Goal: Task Accomplishment & Management: Manage account settings

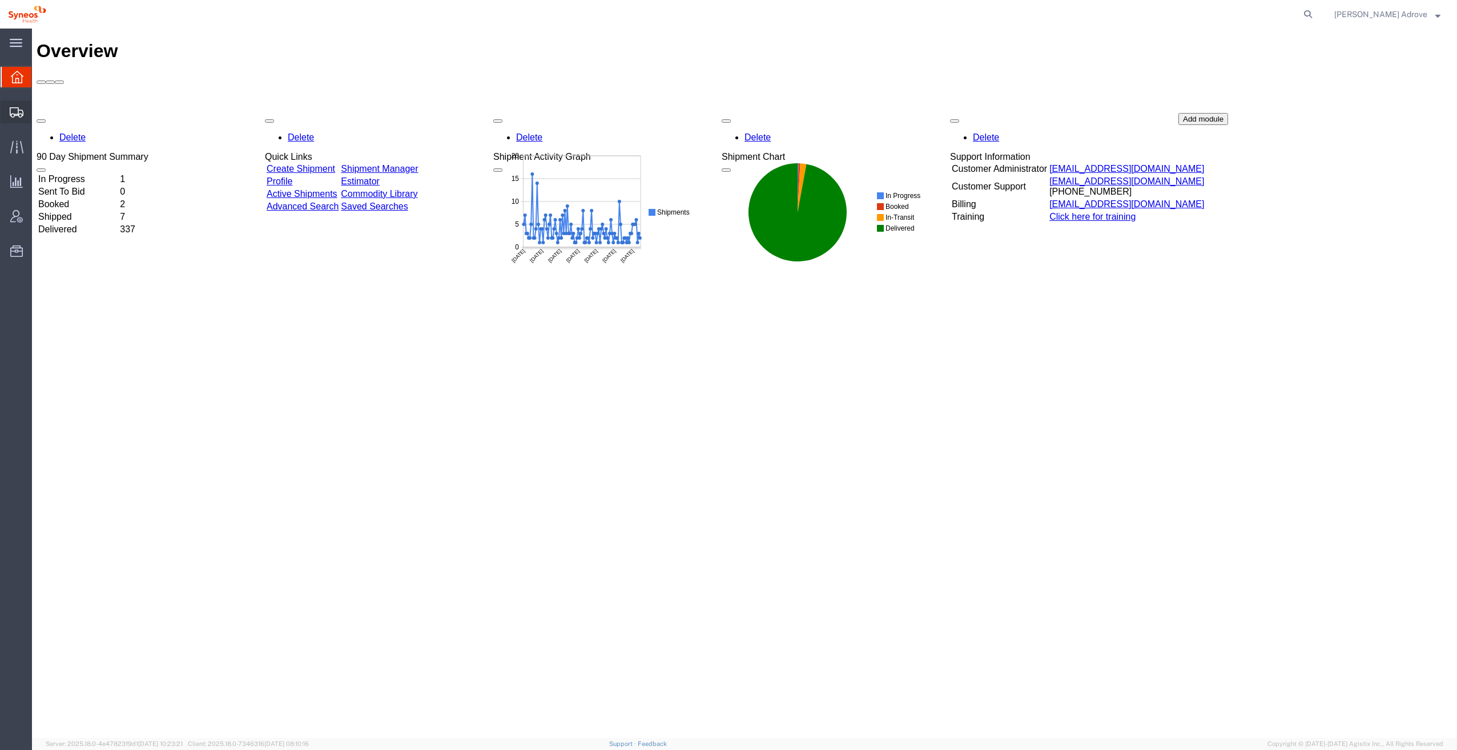
click at [0, 0] on span "Shipment Manager" at bounding box center [0, 0] width 0 height 0
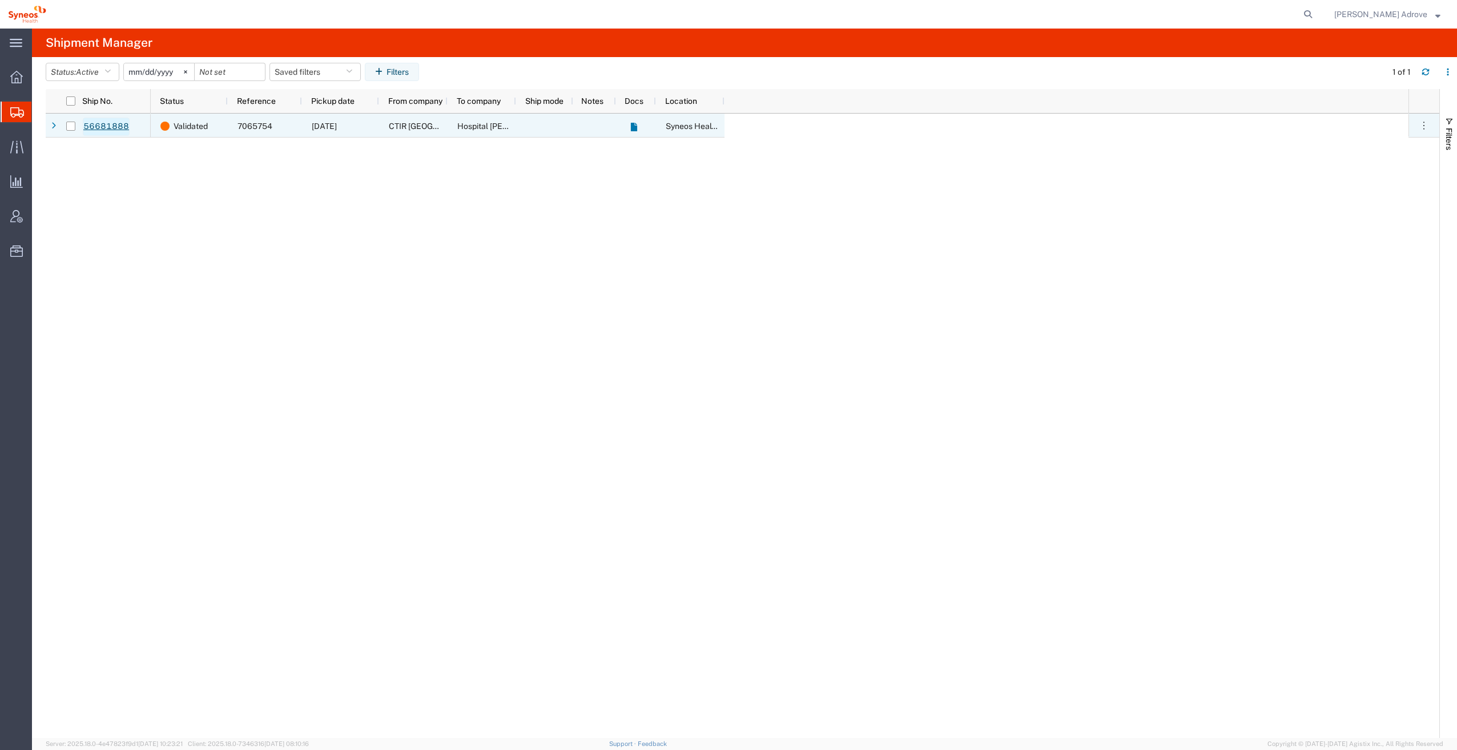
click at [94, 124] on link "56681888" at bounding box center [106, 127] width 47 height 18
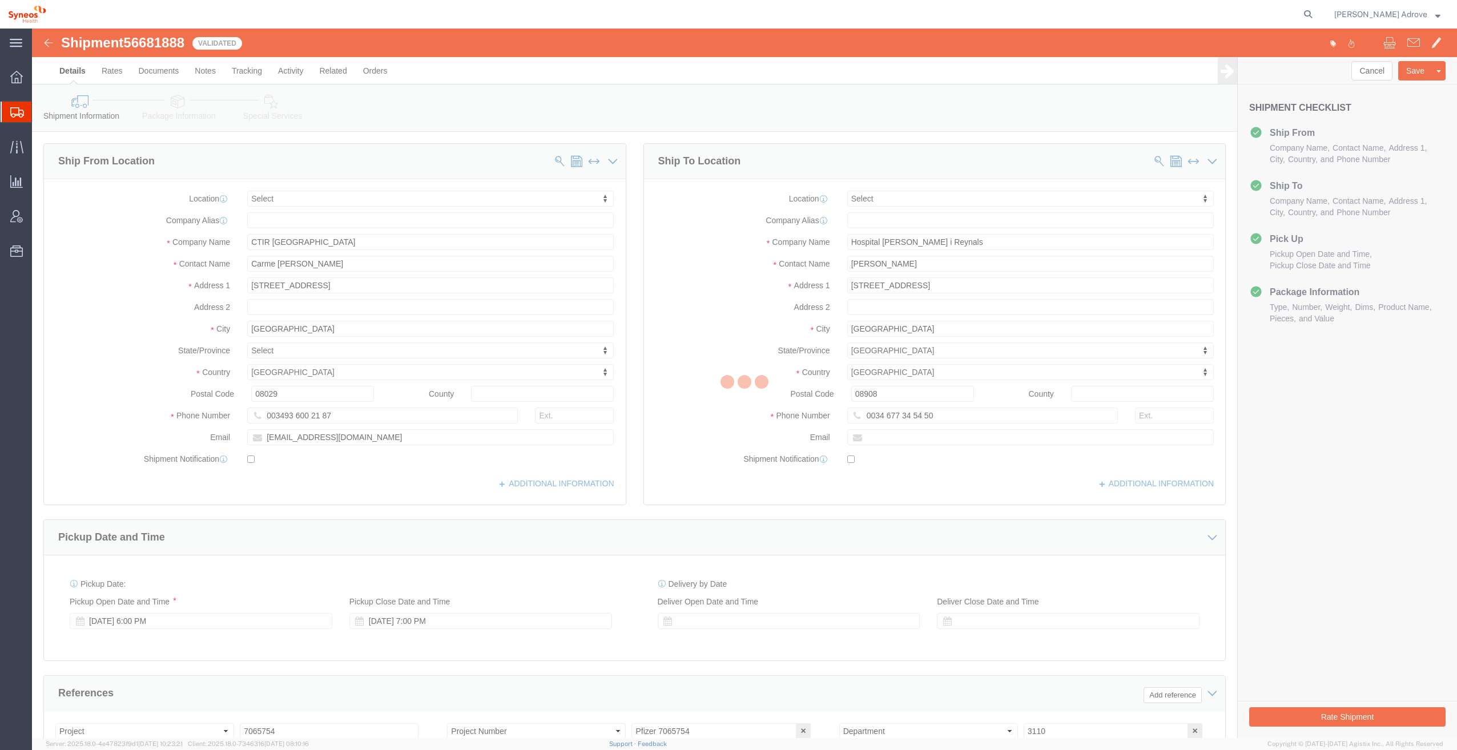
select select
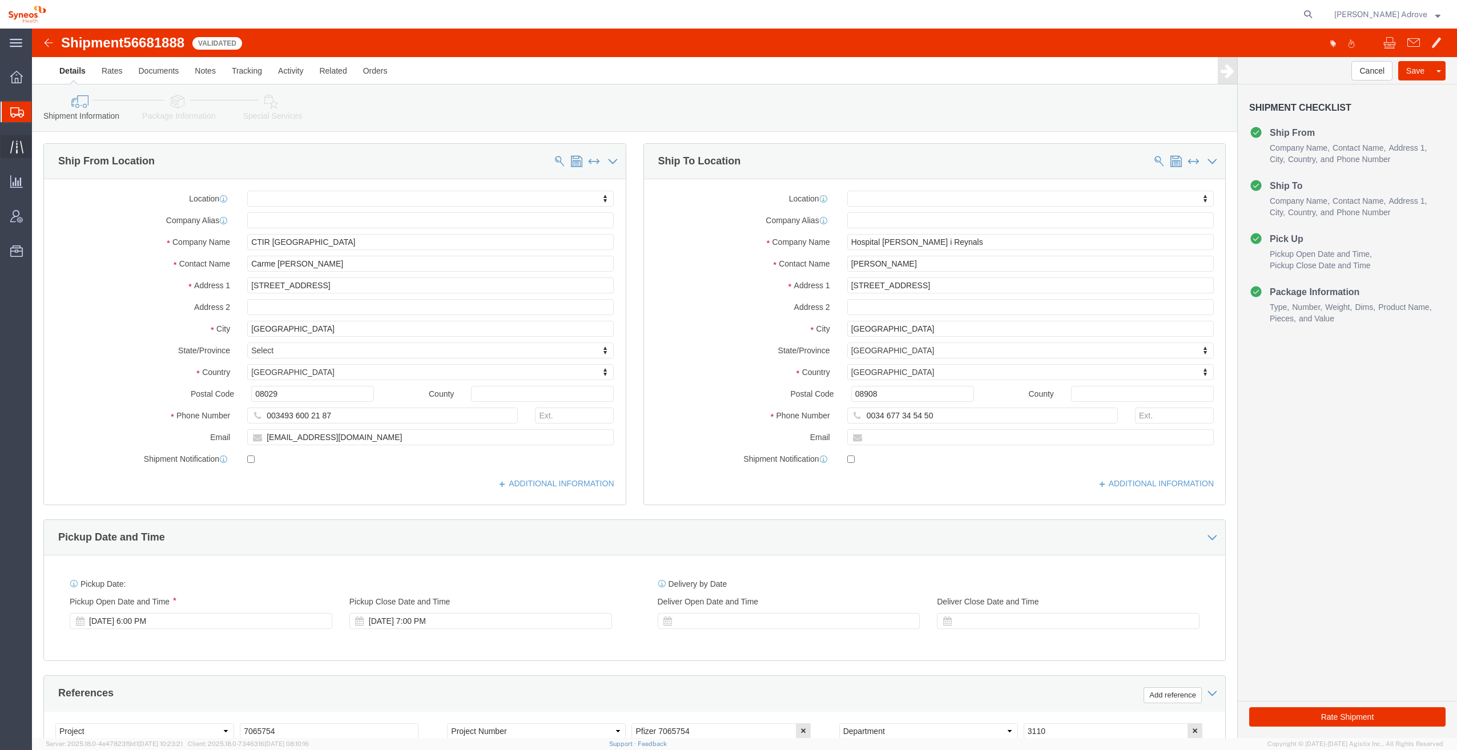
click at [39, 144] on span "Traffic" at bounding box center [35, 146] width 8 height 23
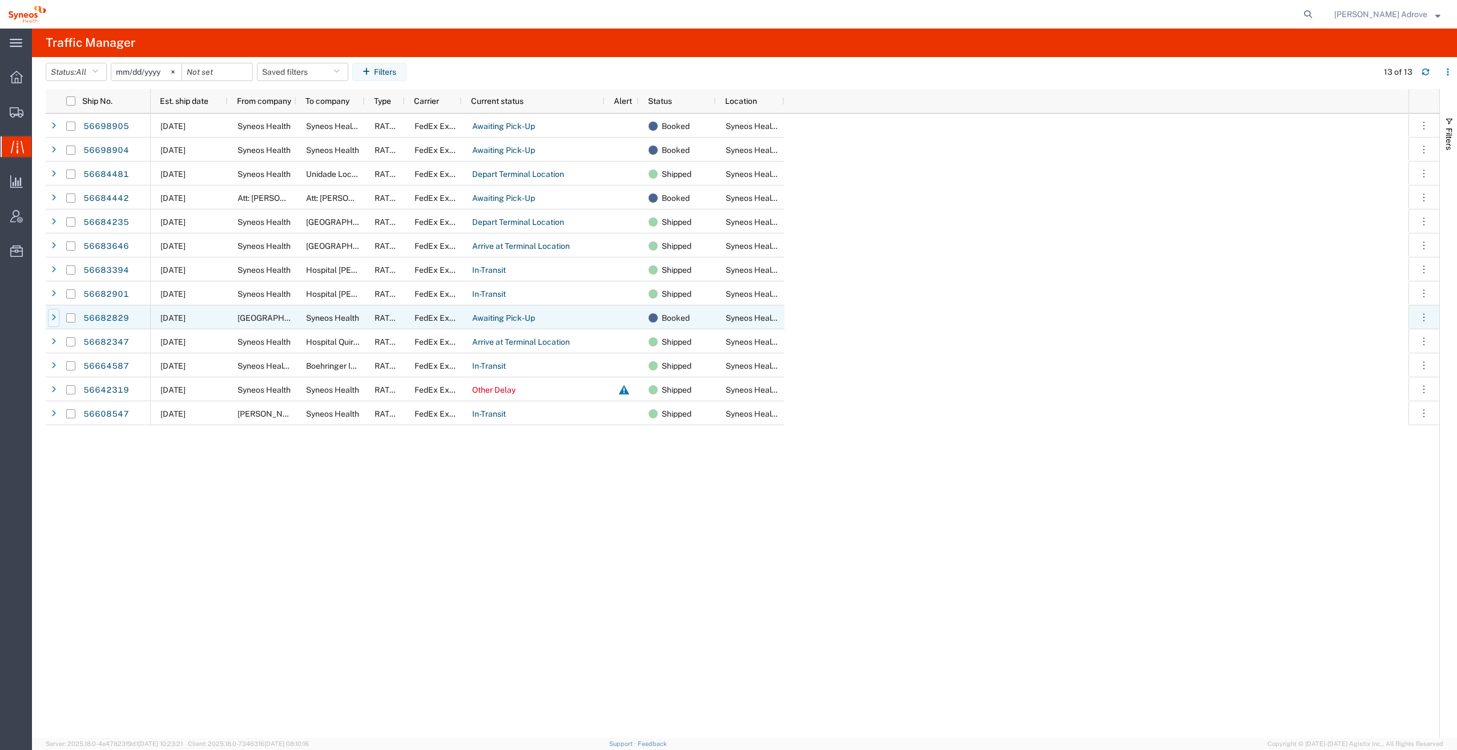
click at [53, 316] on icon at bounding box center [53, 318] width 5 height 8
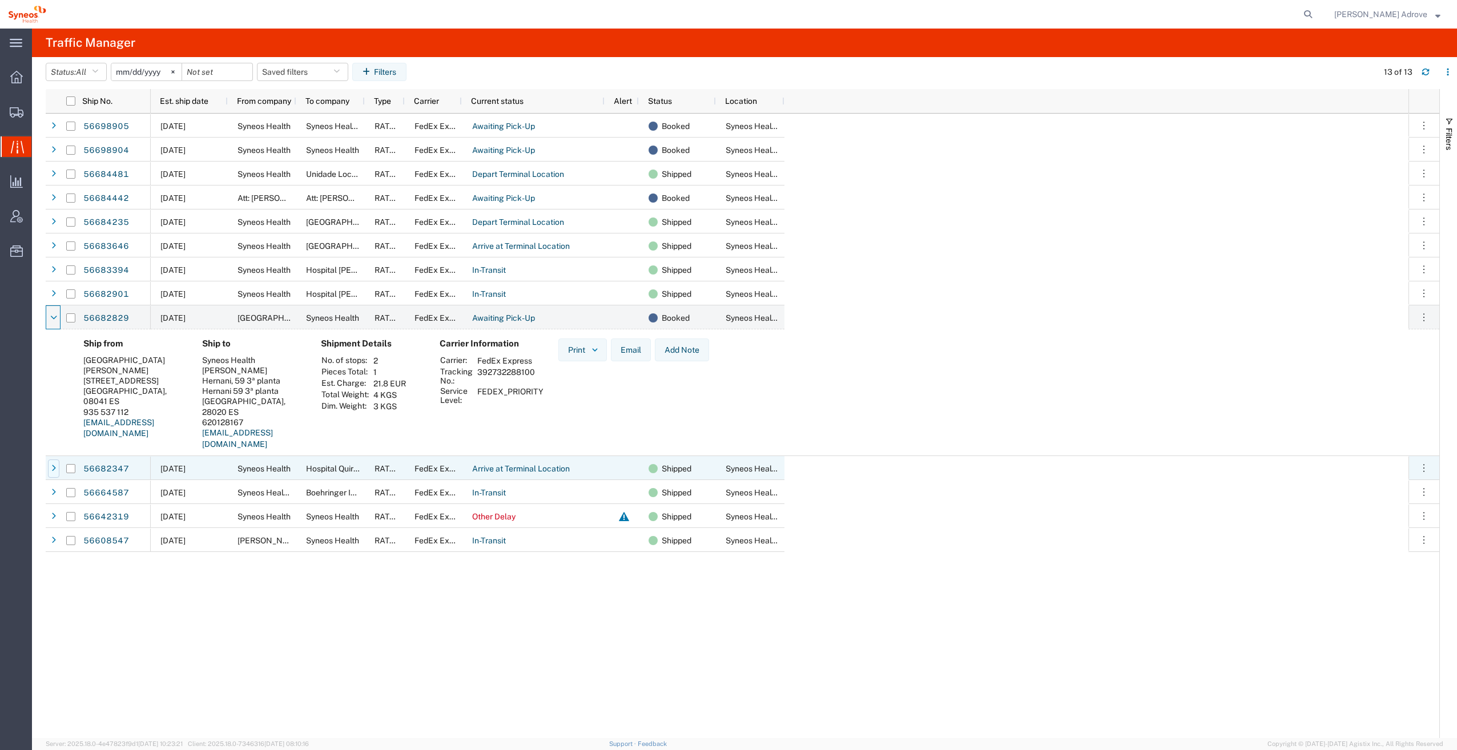
click at [50, 467] on div at bounding box center [53, 468] width 11 height 18
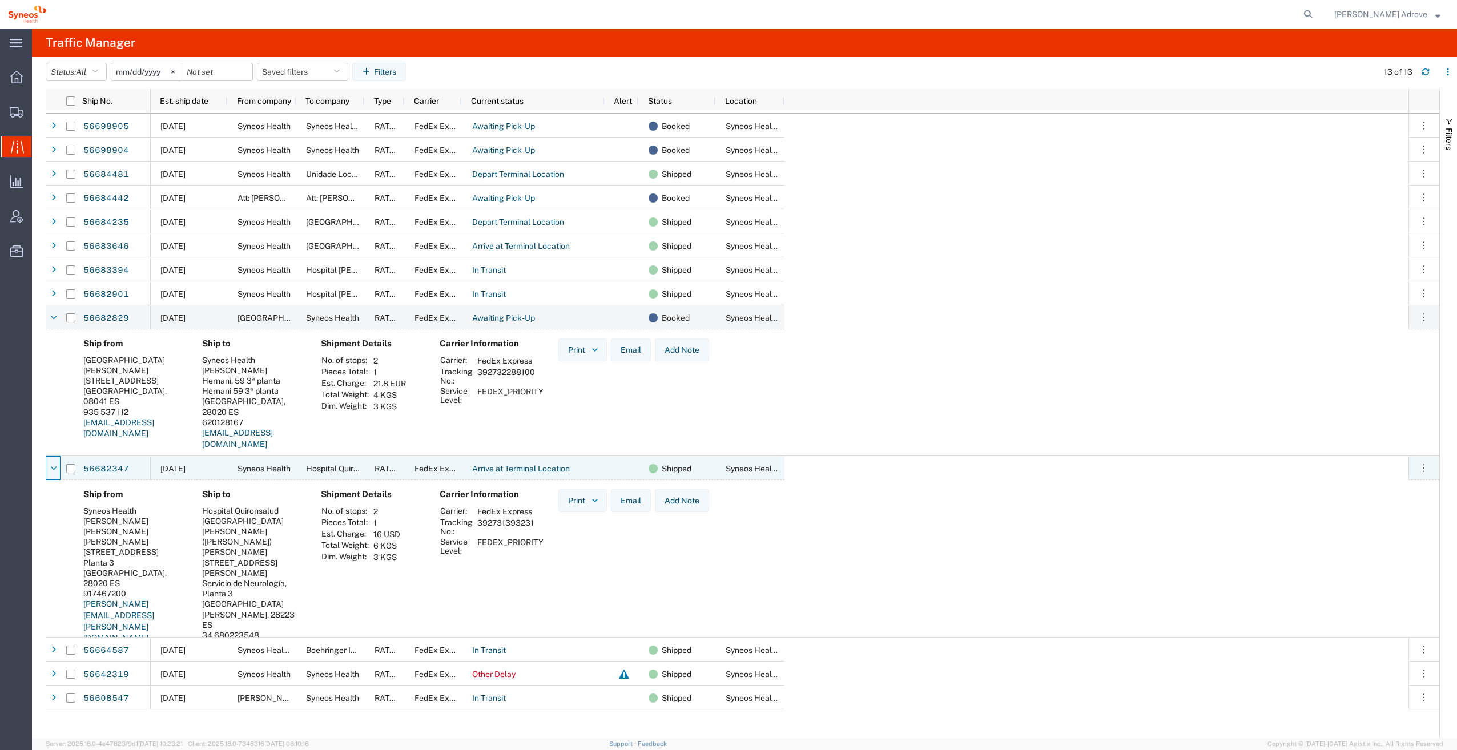
click at [50, 467] on div at bounding box center [53, 468] width 11 height 18
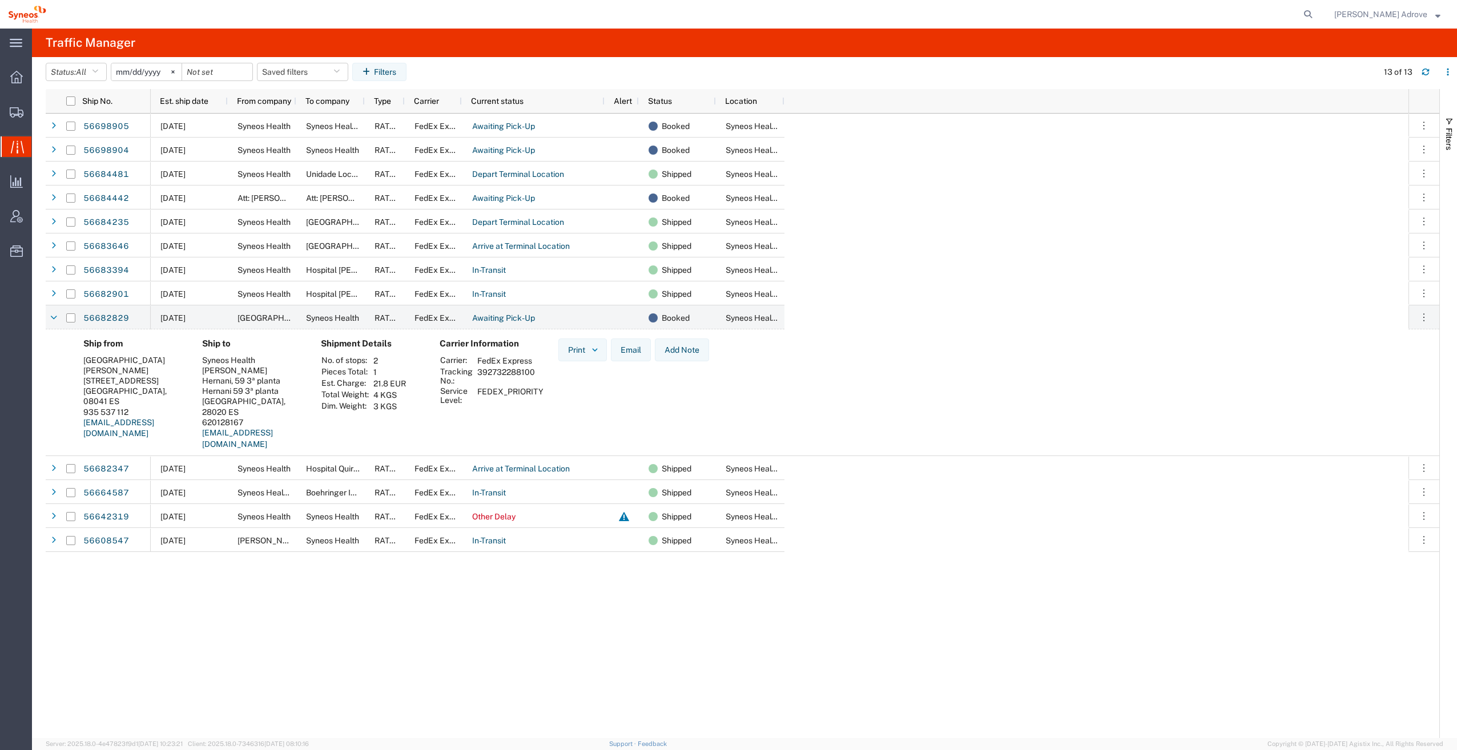
drag, startPoint x: 538, startPoint y: 373, endPoint x: 475, endPoint y: 374, distance: 63.4
click at [475, 374] on td "392732288100" at bounding box center [510, 375] width 74 height 19
drag, startPoint x: 475, startPoint y: 374, endPoint x: 486, endPoint y: 371, distance: 11.2
copy td "392732288100"
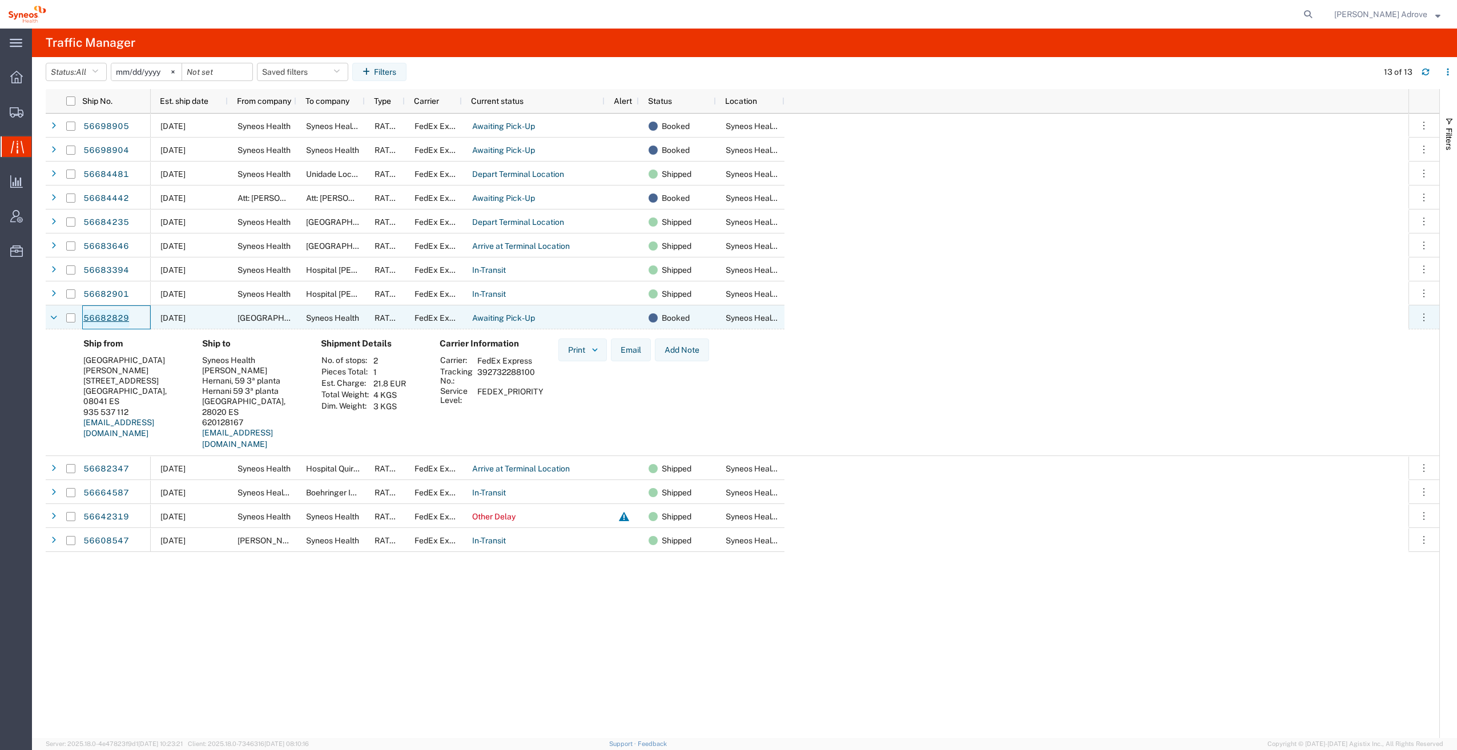
click at [111, 314] on link "56682829" at bounding box center [106, 318] width 47 height 18
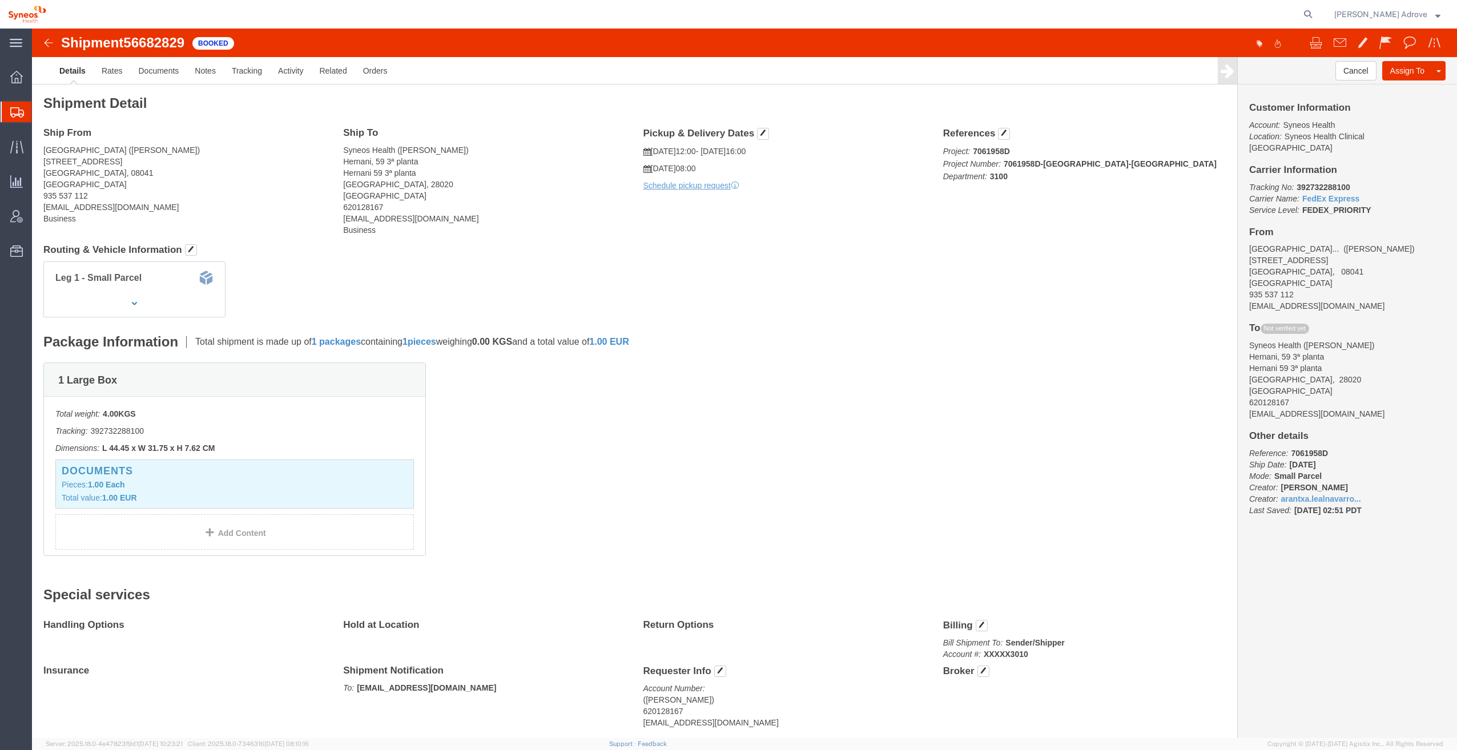
scroll to position [34, 0]
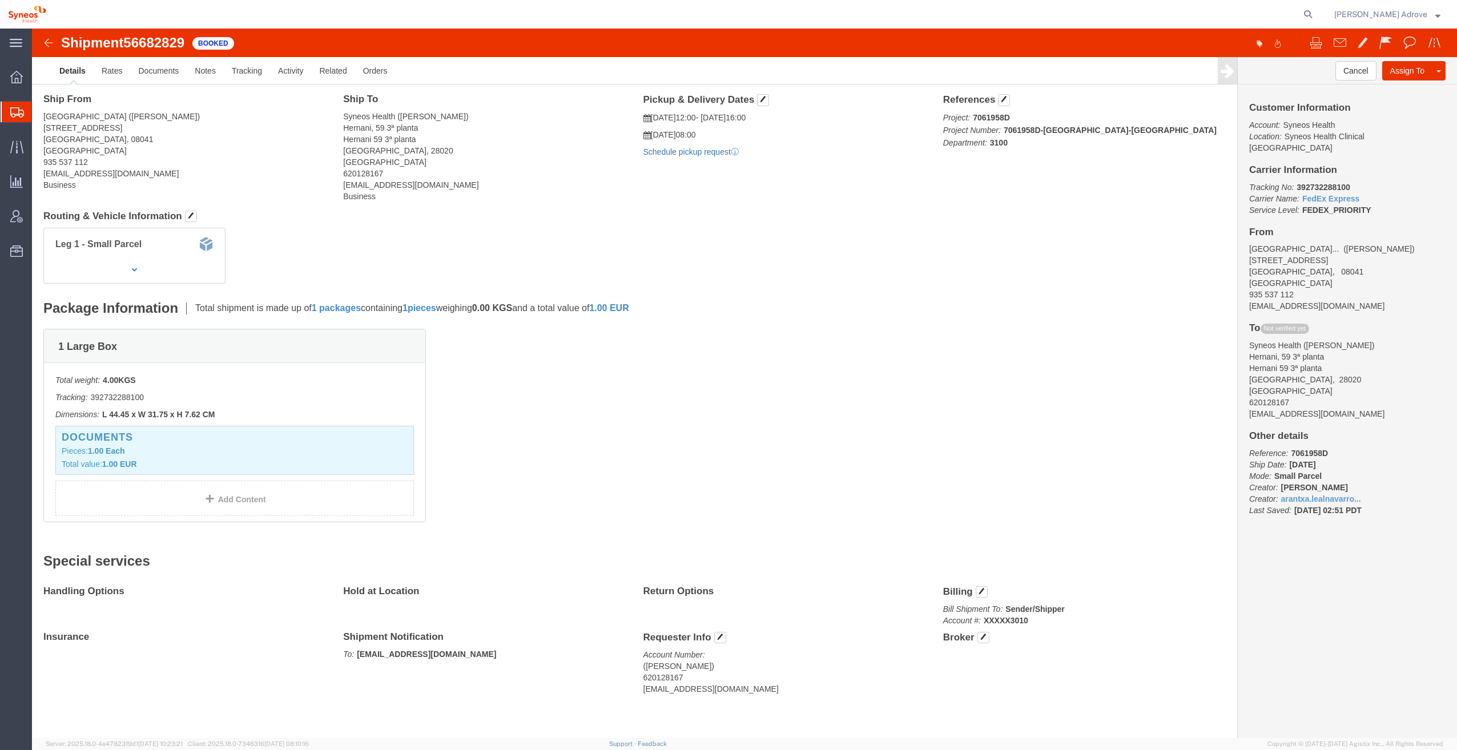
click link "Schedule pickup request"
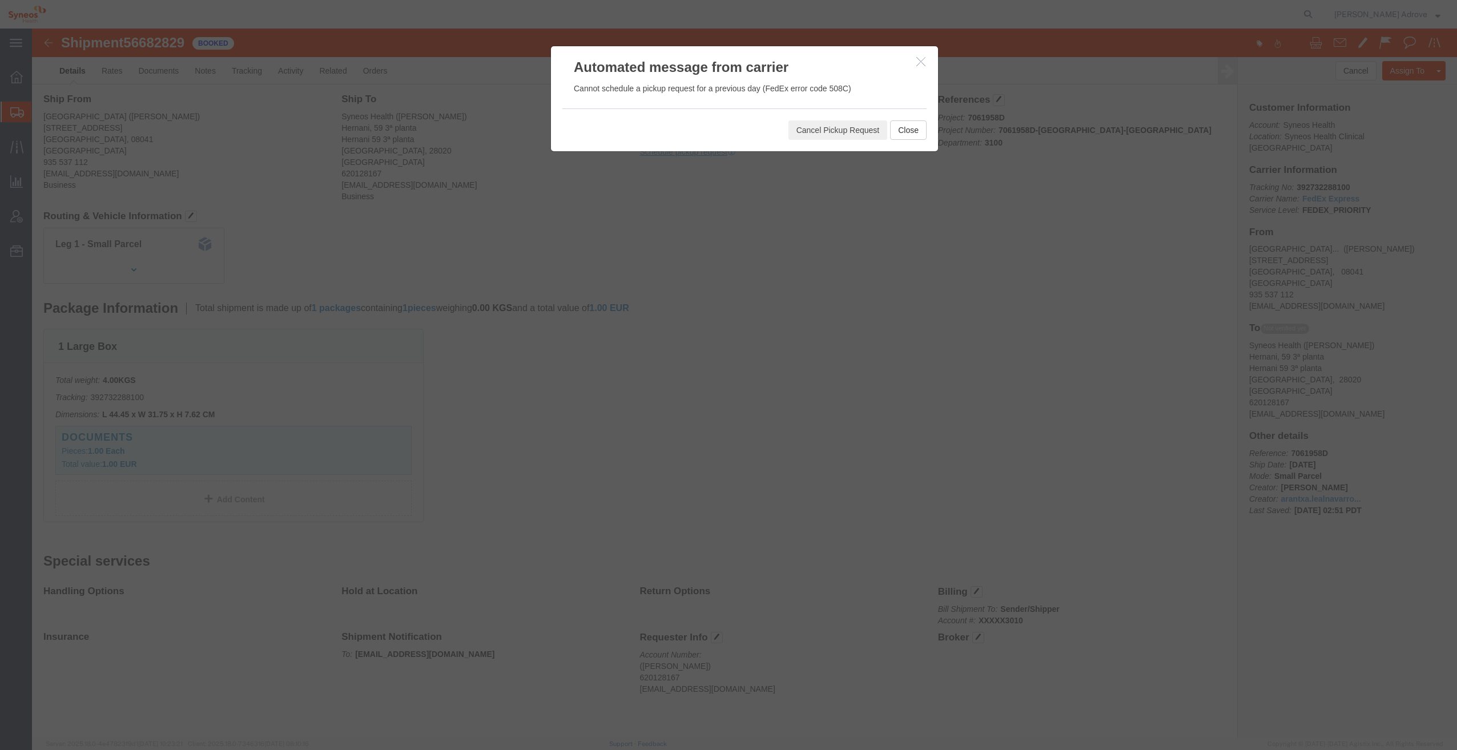
click icon "button"
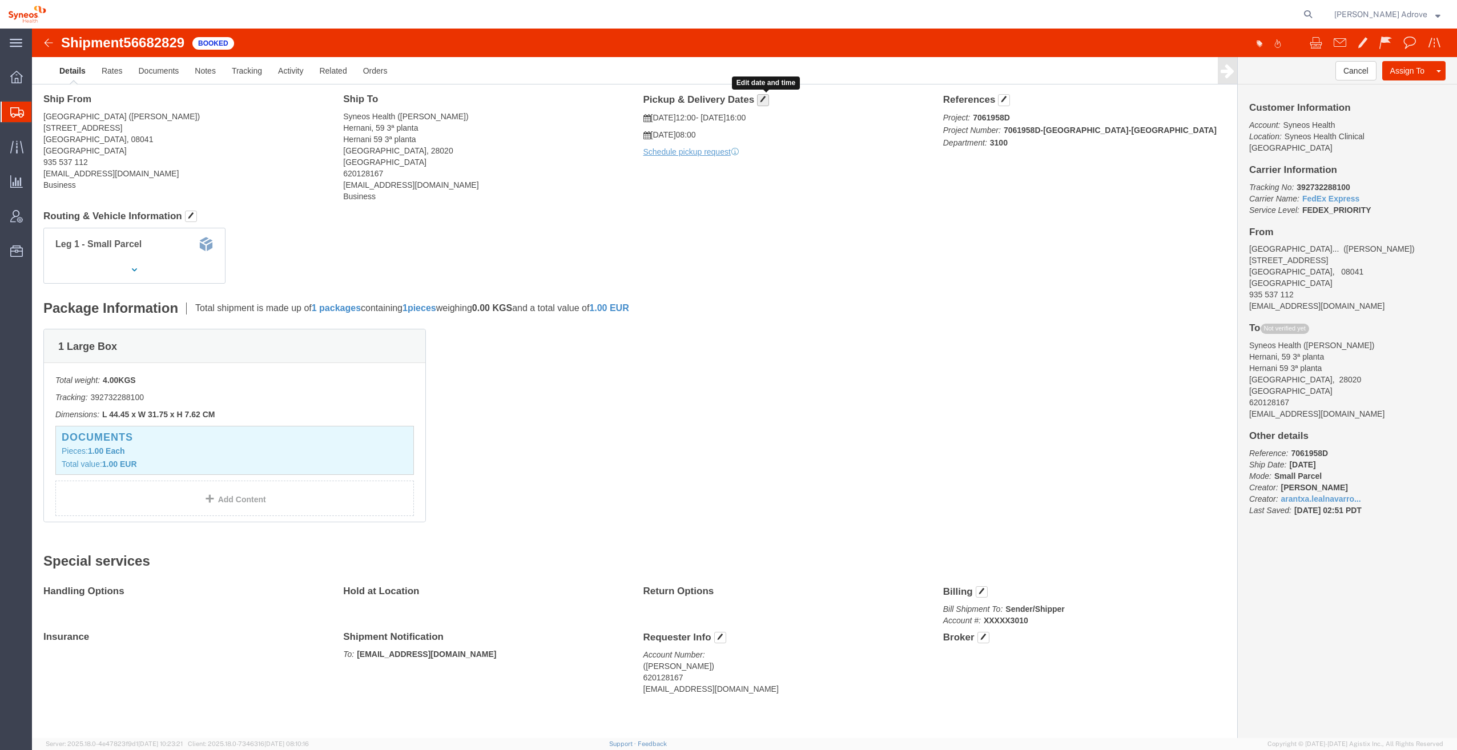
click span "button"
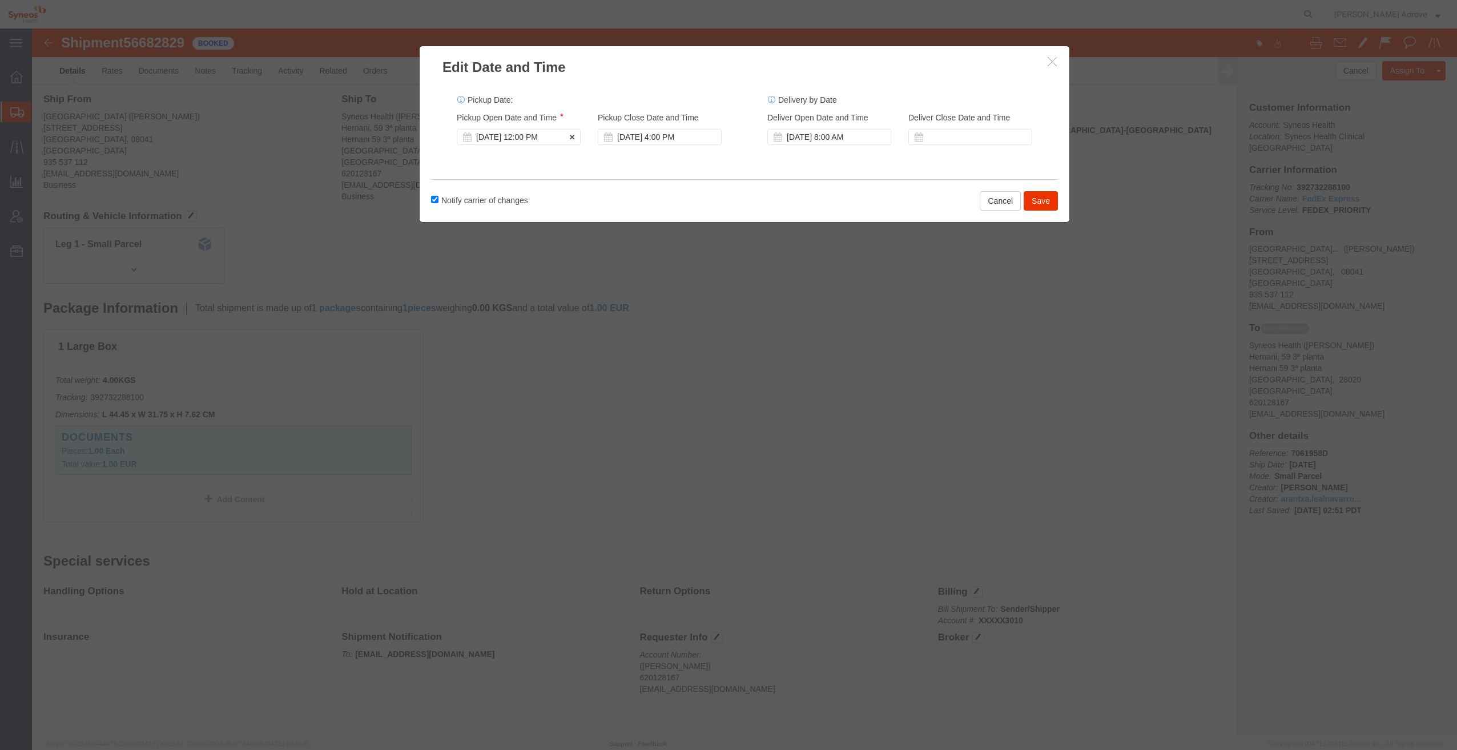
click div "[DATE] 12:00 PM"
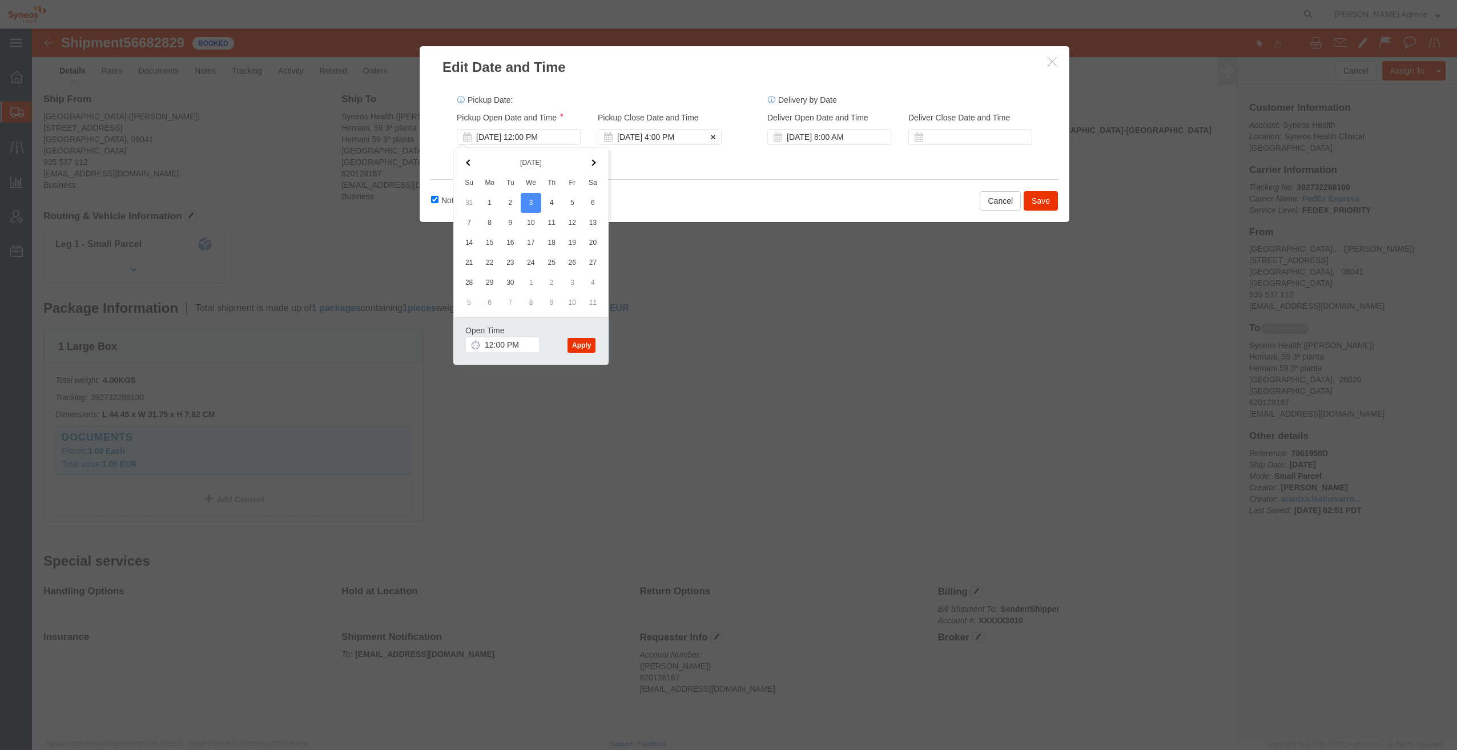
click div "[DATE] 4:00 PM"
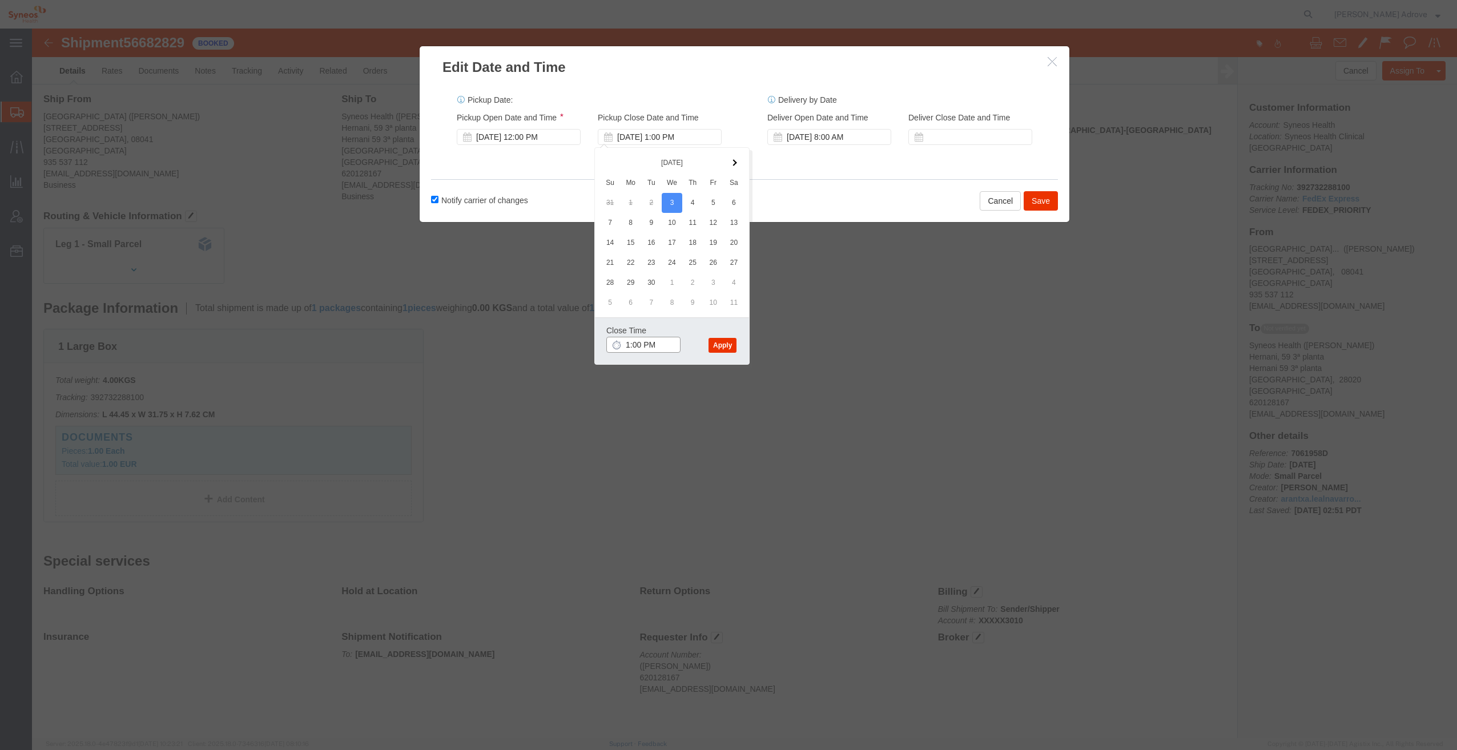
click input "1:00 PM"
type input "4:00 PM"
click button "Apply"
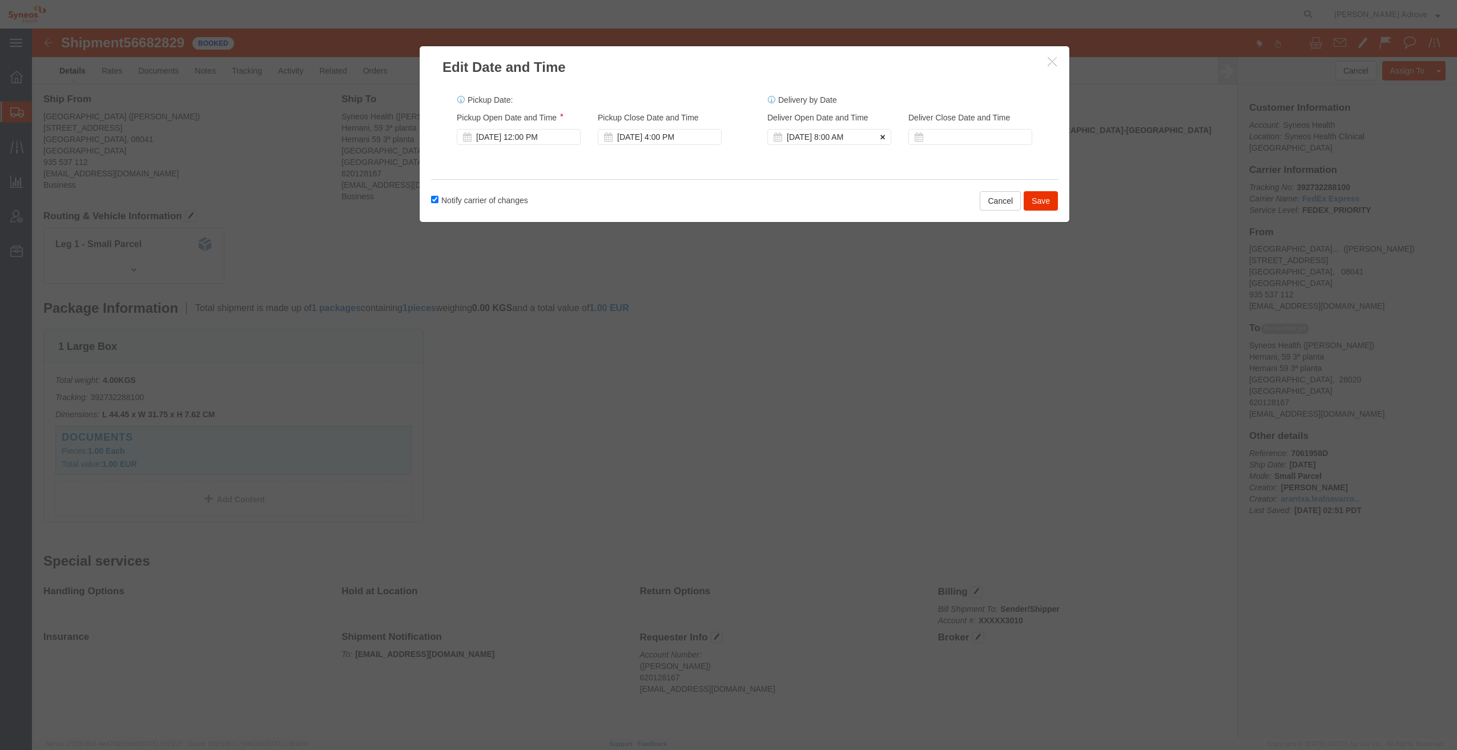
click icon
click button "Save"
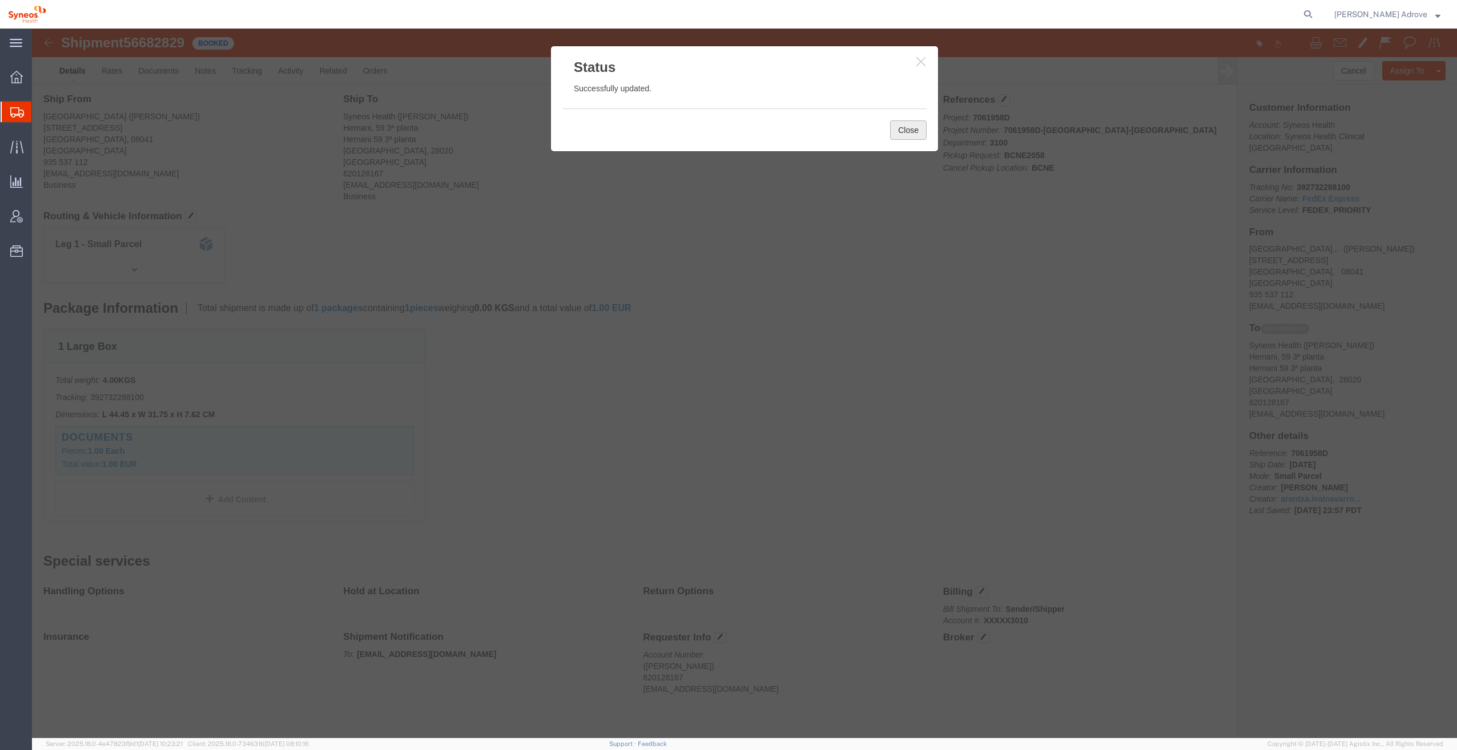
click button "Close"
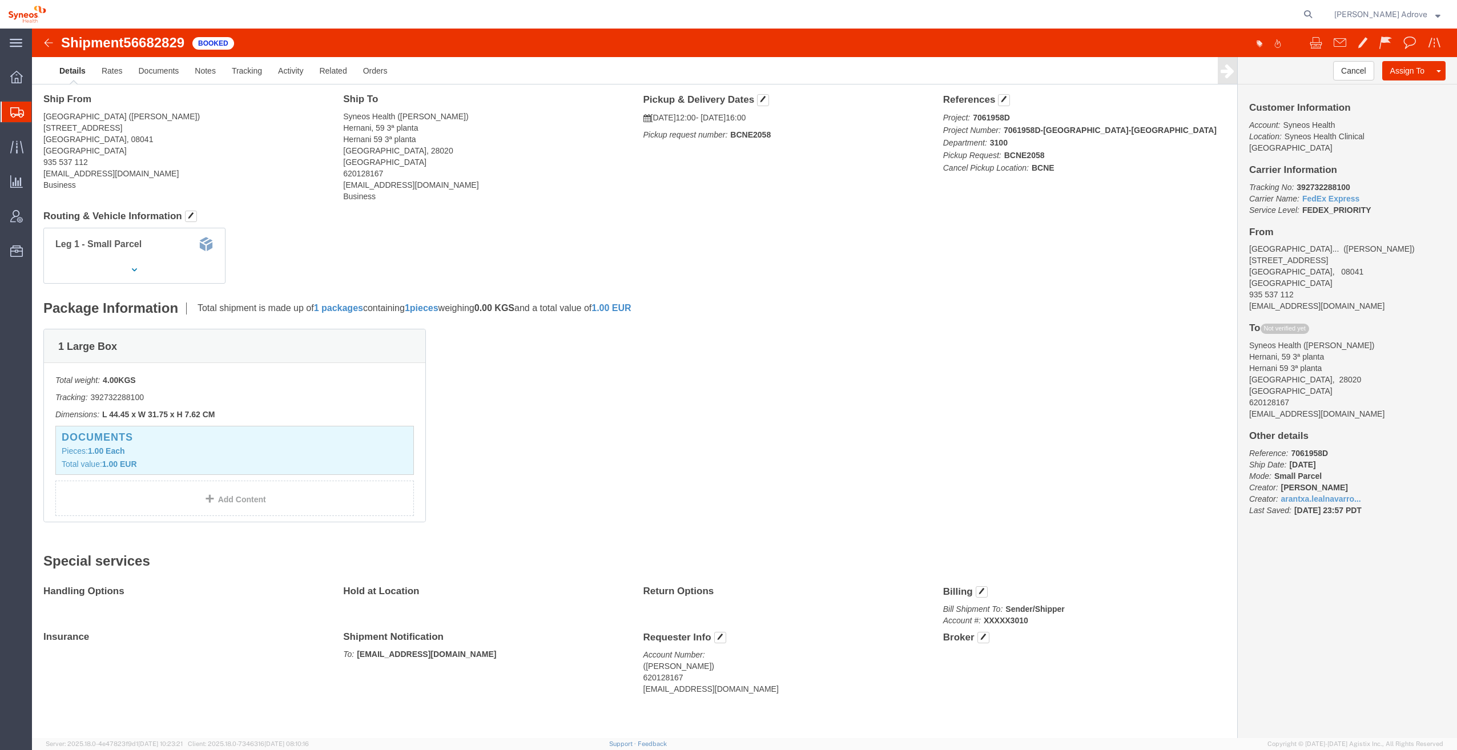
click div "Leg 1 - Small Parcel"
click at [39, 147] on span "Traffic" at bounding box center [35, 146] width 8 height 23
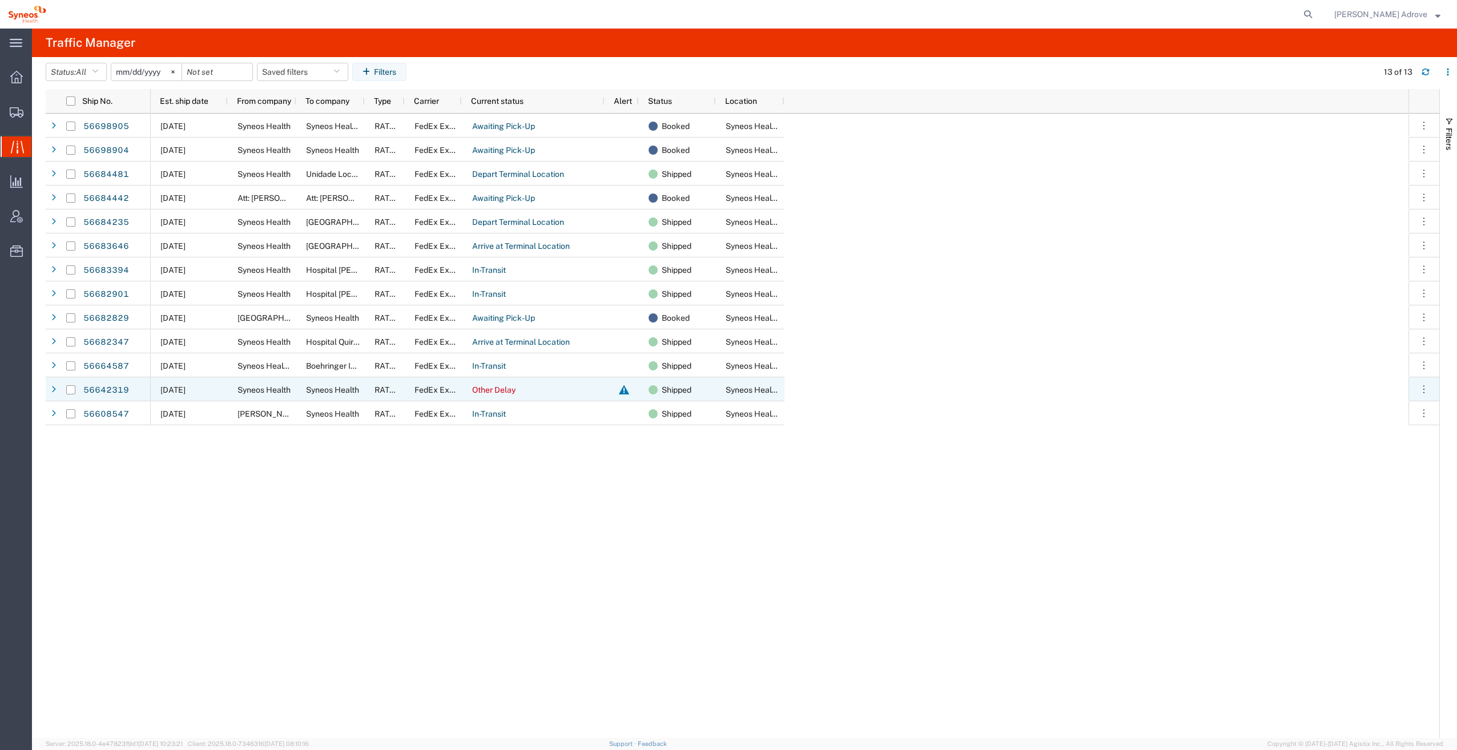
click at [55, 390] on div at bounding box center [53, 390] width 11 height 18
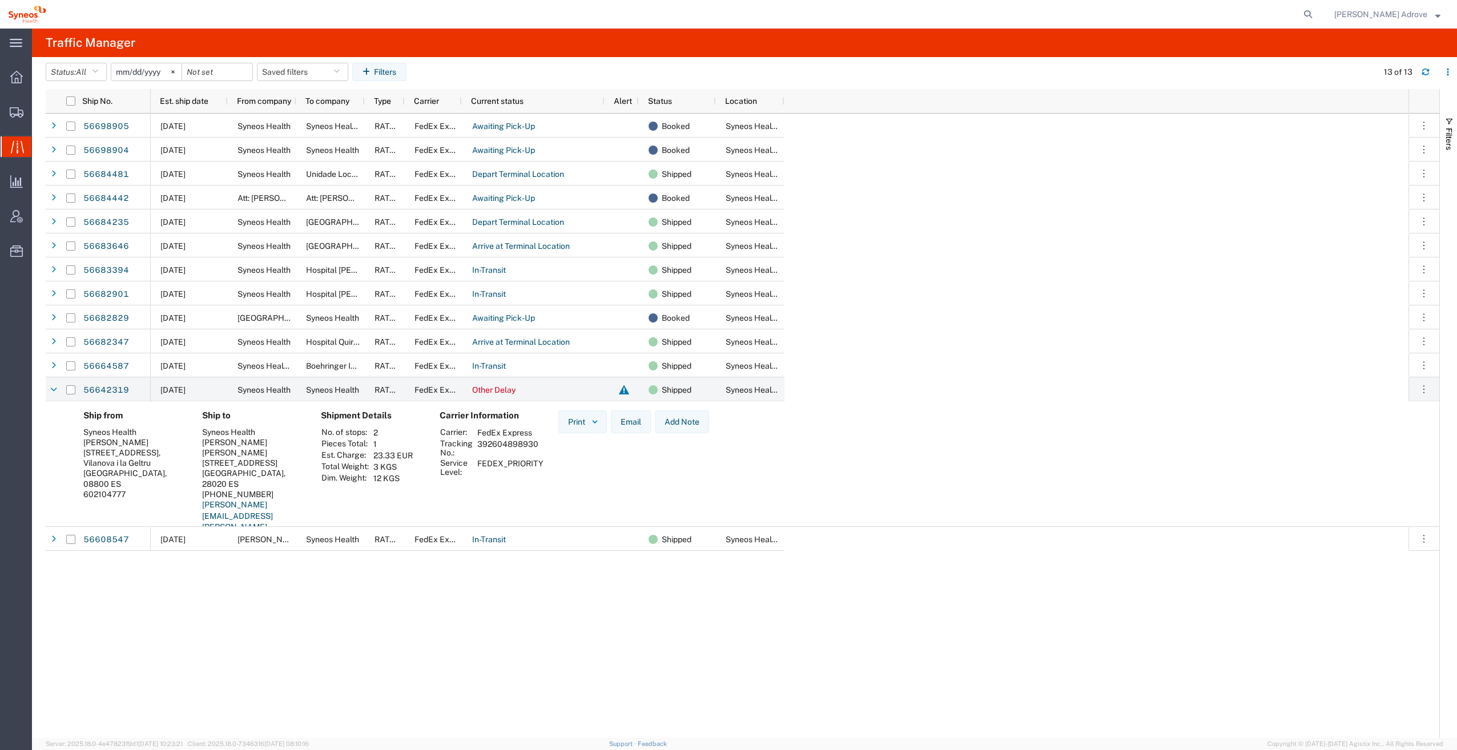
drag, startPoint x: 540, startPoint y: 444, endPoint x: 478, endPoint y: 442, distance: 62.2
click at [478, 442] on td "392604898930" at bounding box center [510, 447] width 74 height 19
drag, startPoint x: 478, startPoint y: 442, endPoint x: 492, endPoint y: 442, distance: 14.3
copy td "392604898930"
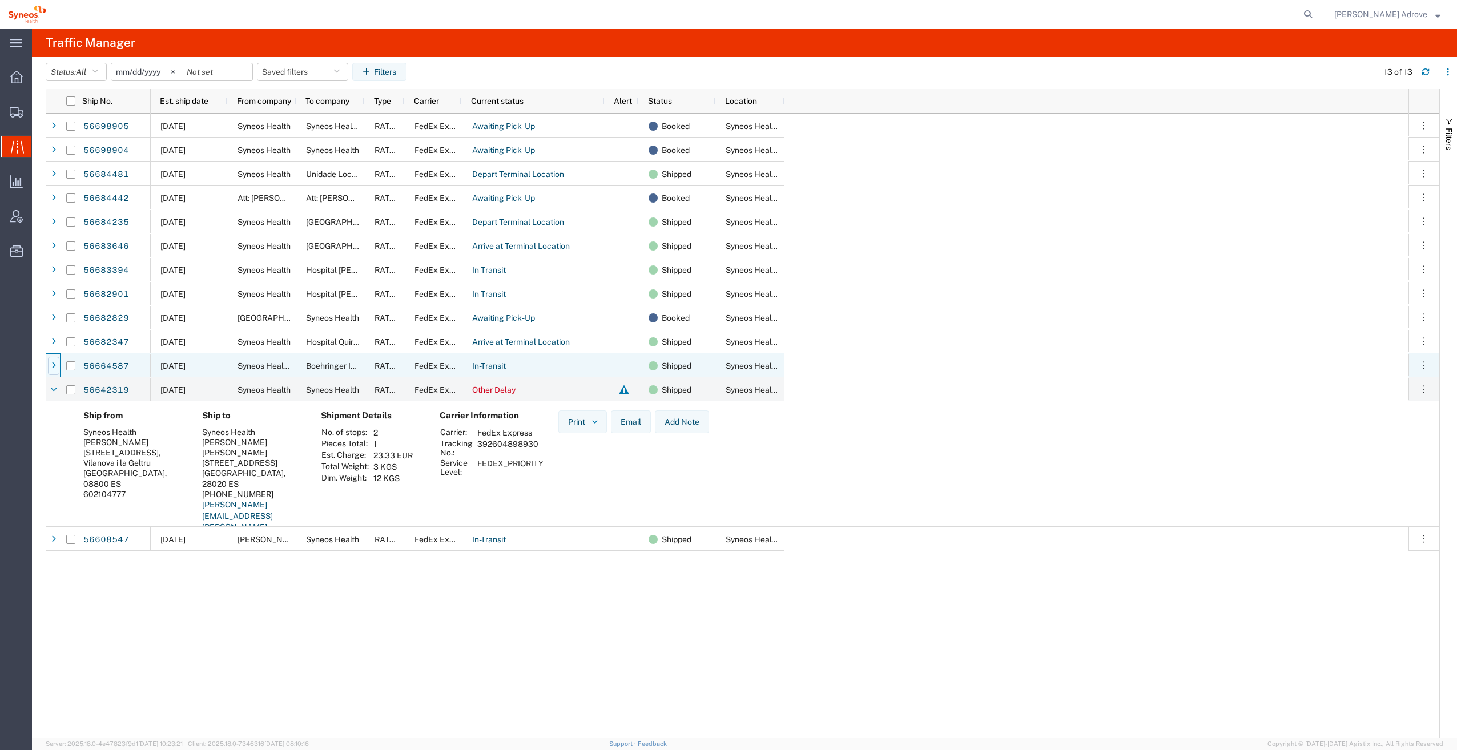
click at [50, 362] on div at bounding box center [53, 366] width 11 height 18
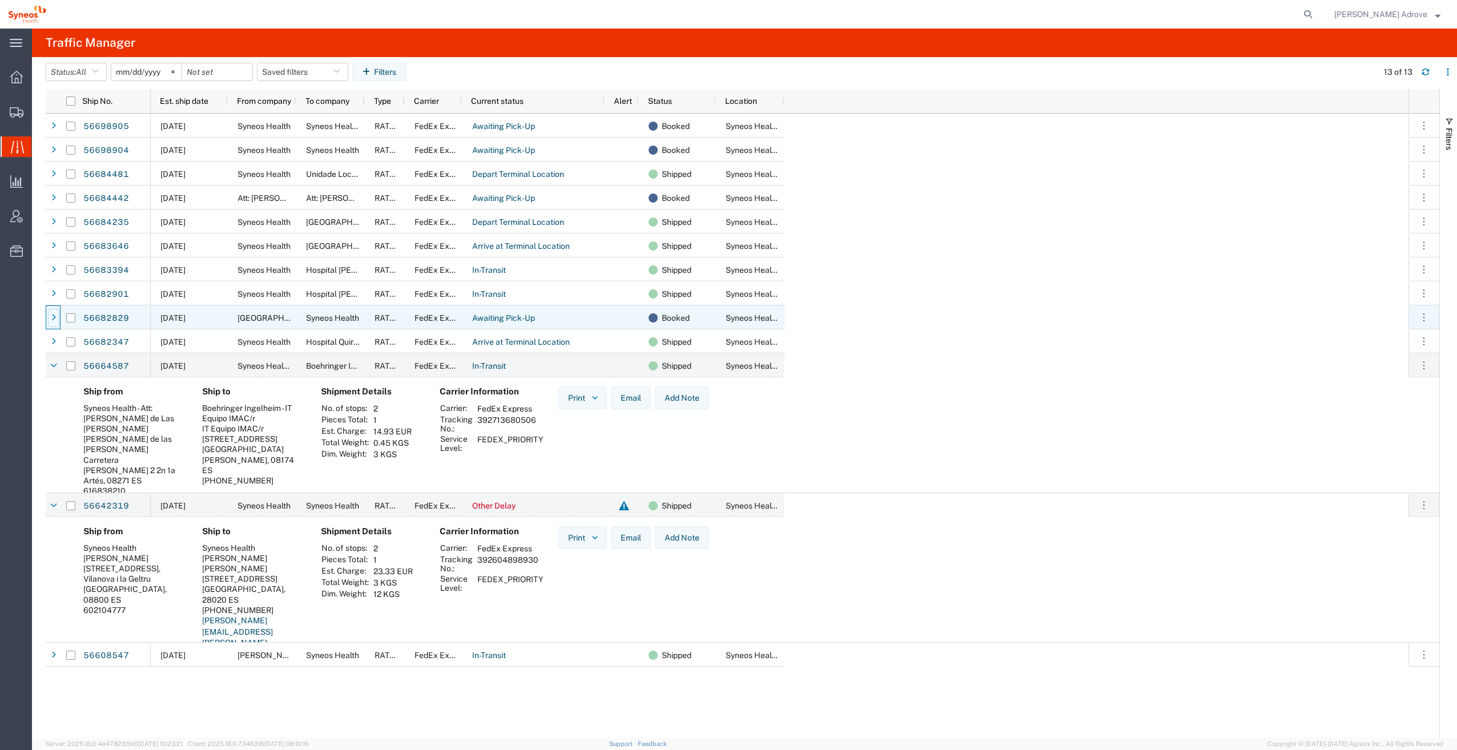
click at [54, 317] on icon at bounding box center [53, 318] width 5 height 8
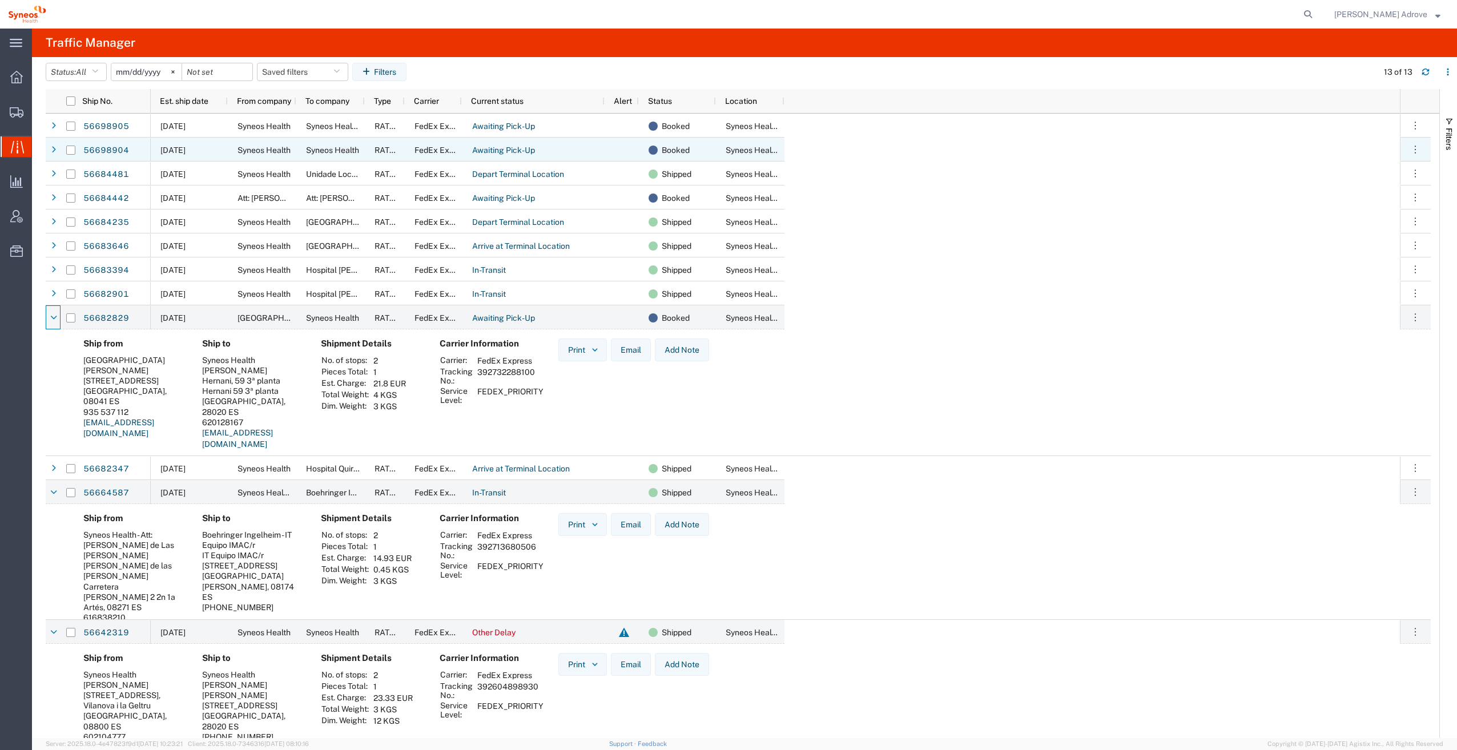
click at [51, 145] on div at bounding box center [53, 150] width 11 height 18
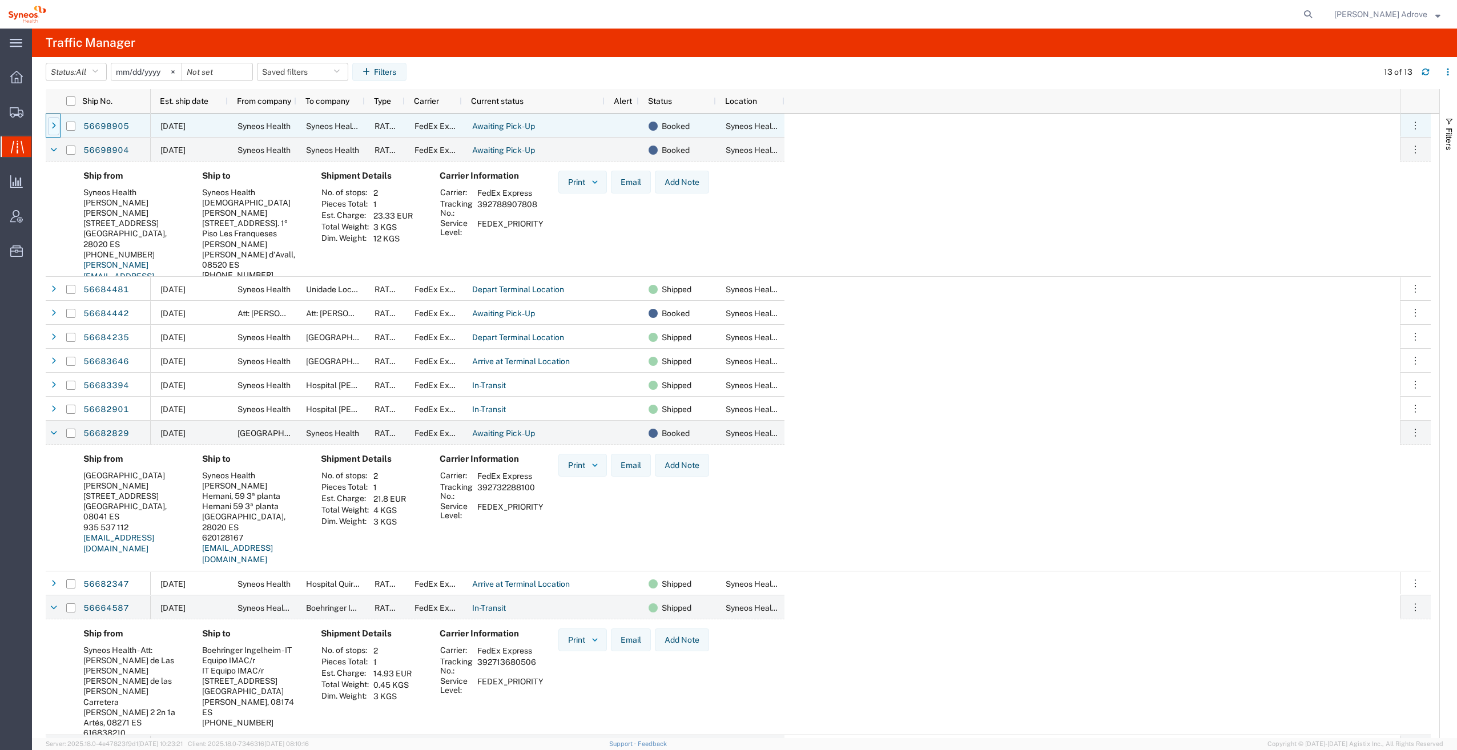
click at [52, 124] on icon at bounding box center [53, 126] width 5 height 8
